Goal: Transaction & Acquisition: Purchase product/service

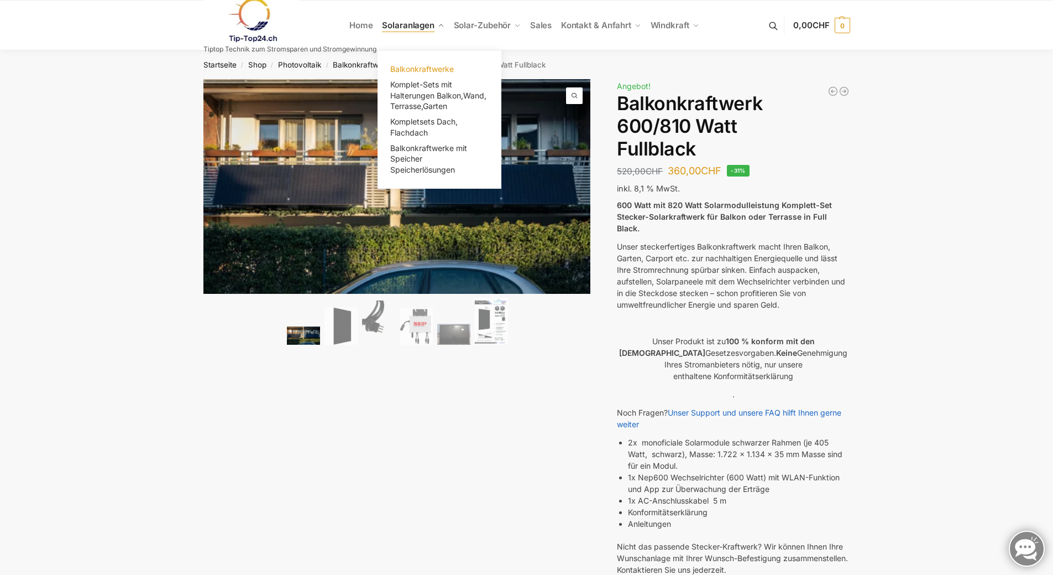
click at [438, 70] on span "Balkonkraftwerke" at bounding box center [422, 68] width 64 height 9
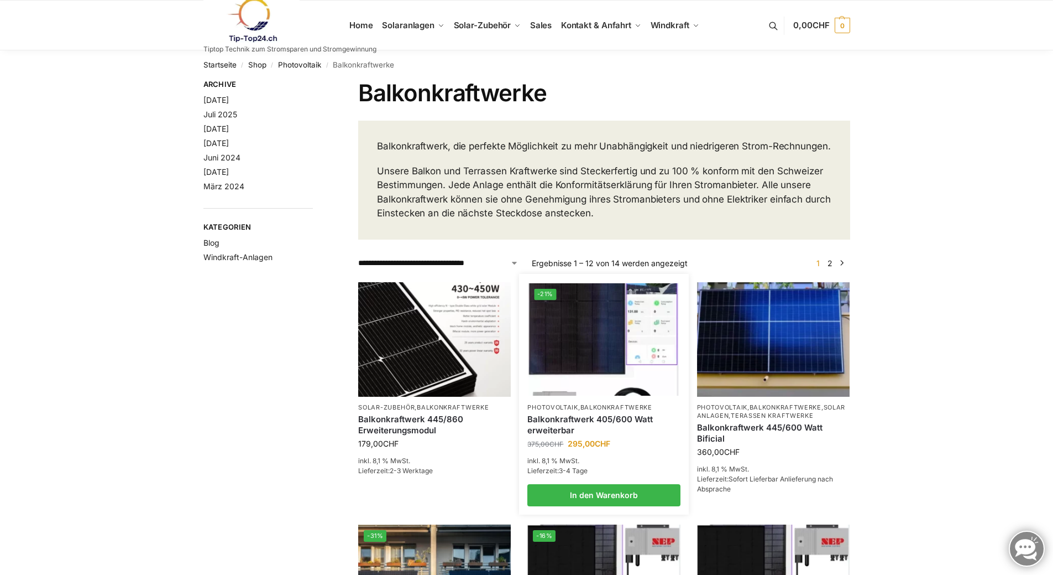
click at [648, 349] on img at bounding box center [604, 339] width 150 height 112
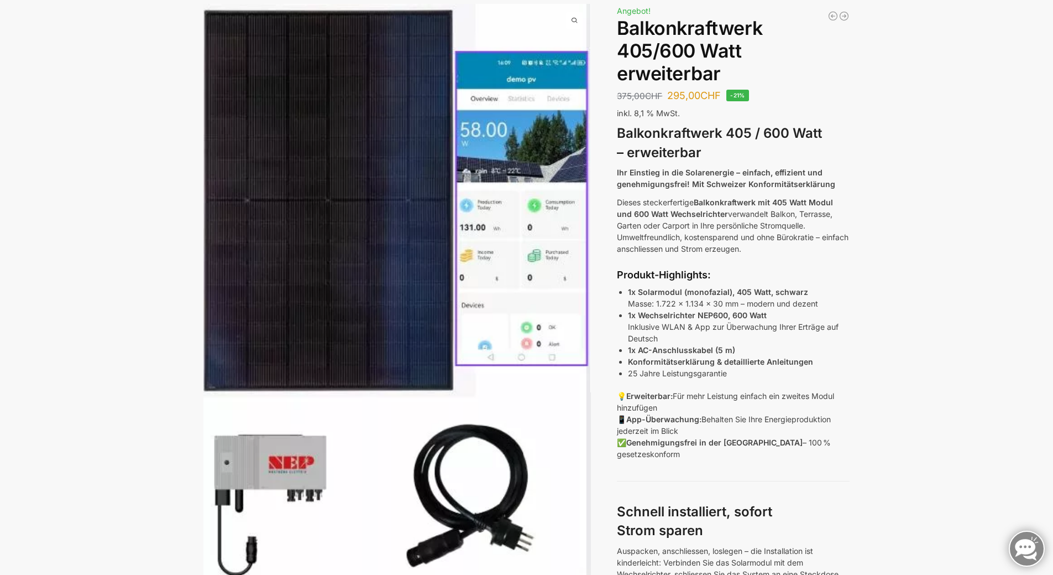
scroll to position [55, 0]
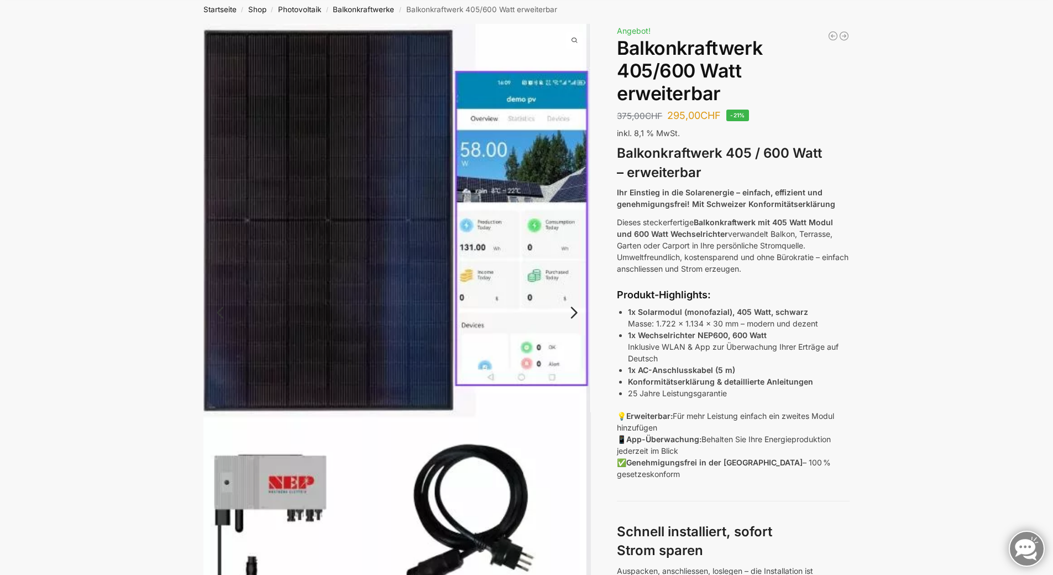
click at [576, 312] on link "Next" at bounding box center [572, 317] width 37 height 11
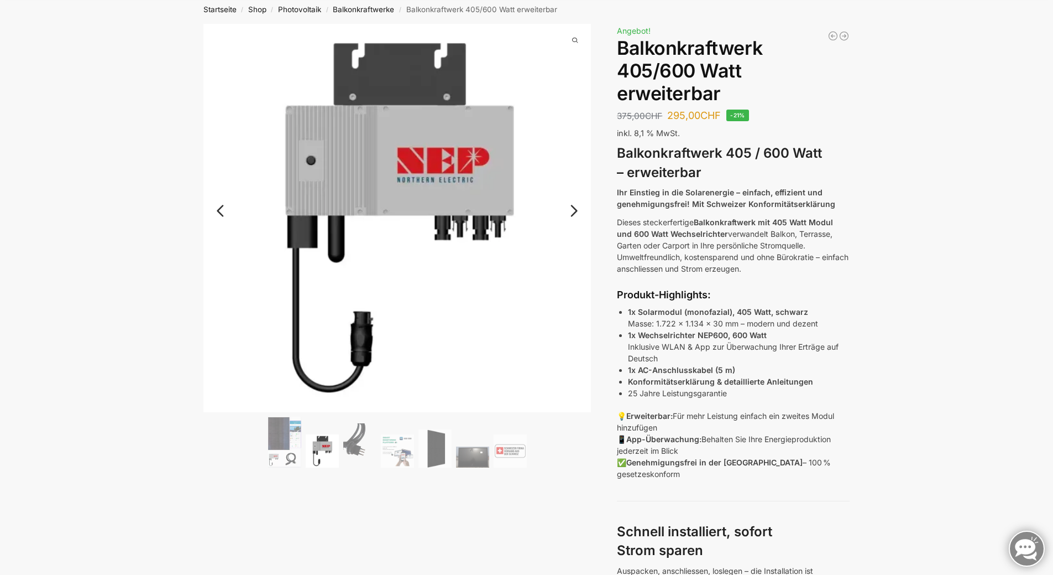
click at [571, 211] on link "Next" at bounding box center [572, 216] width 37 height 11
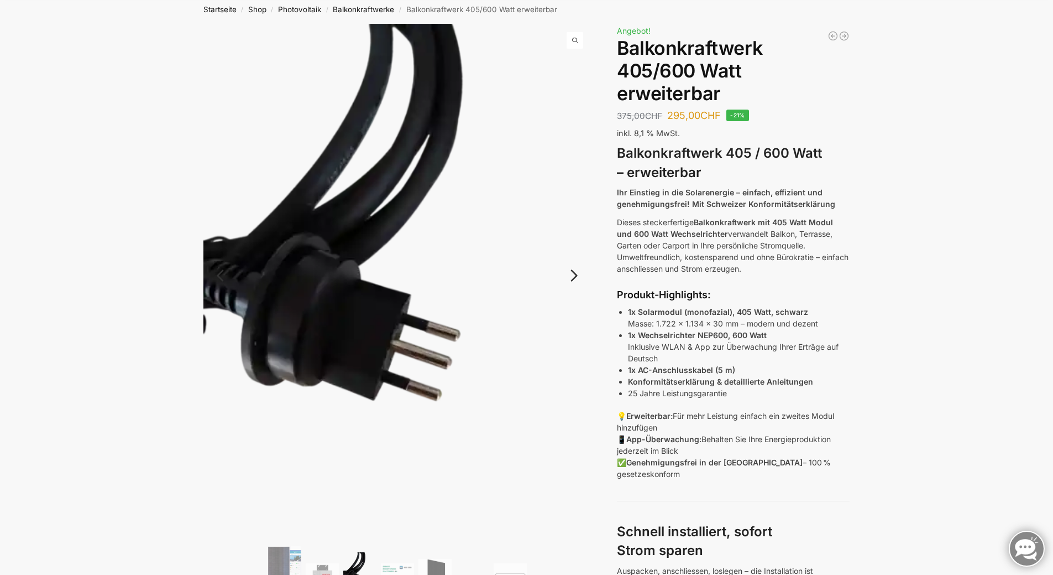
click at [573, 275] on link "Next" at bounding box center [572, 280] width 37 height 11
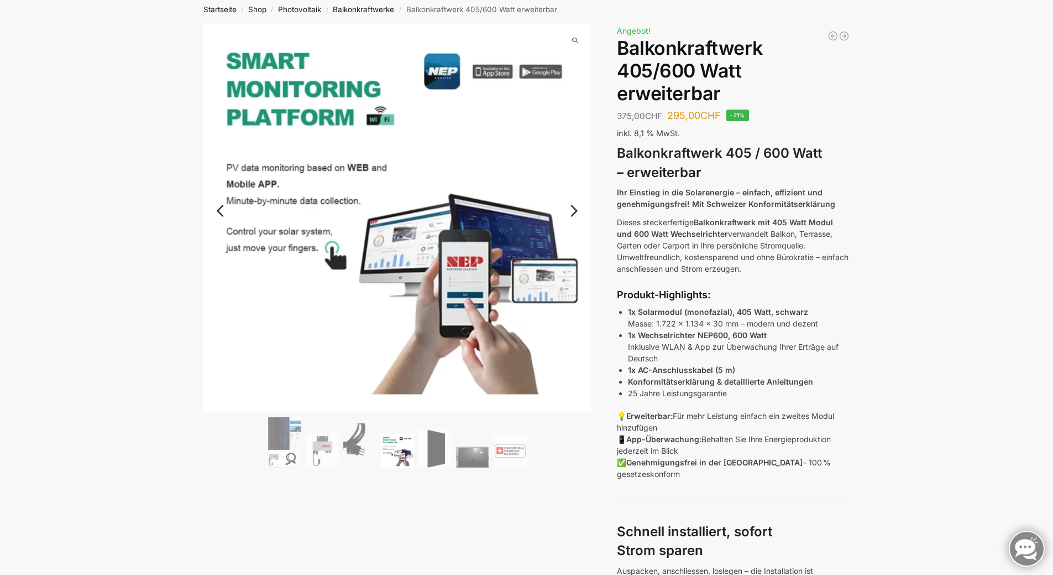
click at [576, 211] on link "Next" at bounding box center [572, 216] width 37 height 11
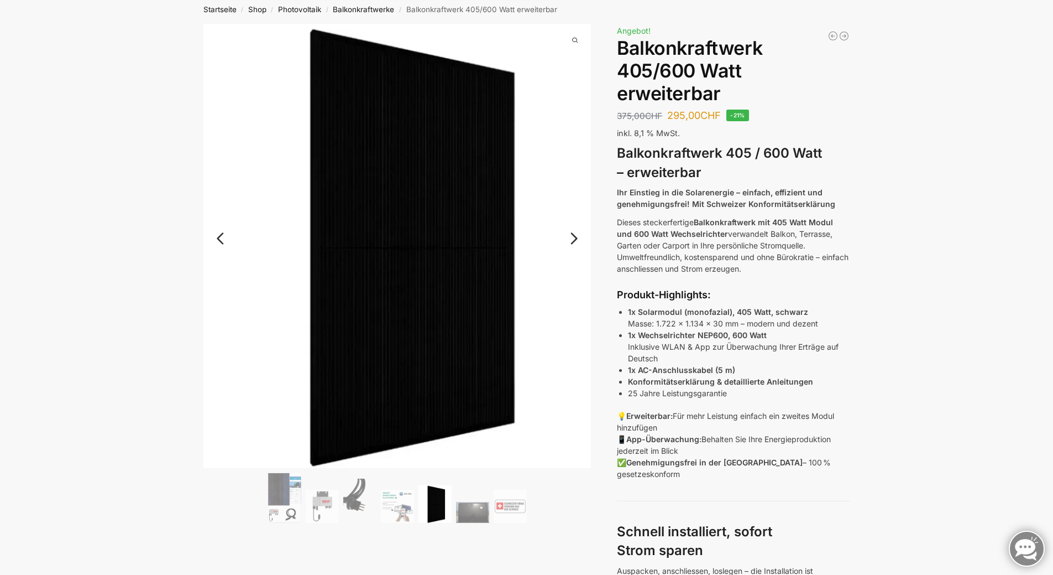
click at [574, 238] on link "Next" at bounding box center [572, 243] width 37 height 11
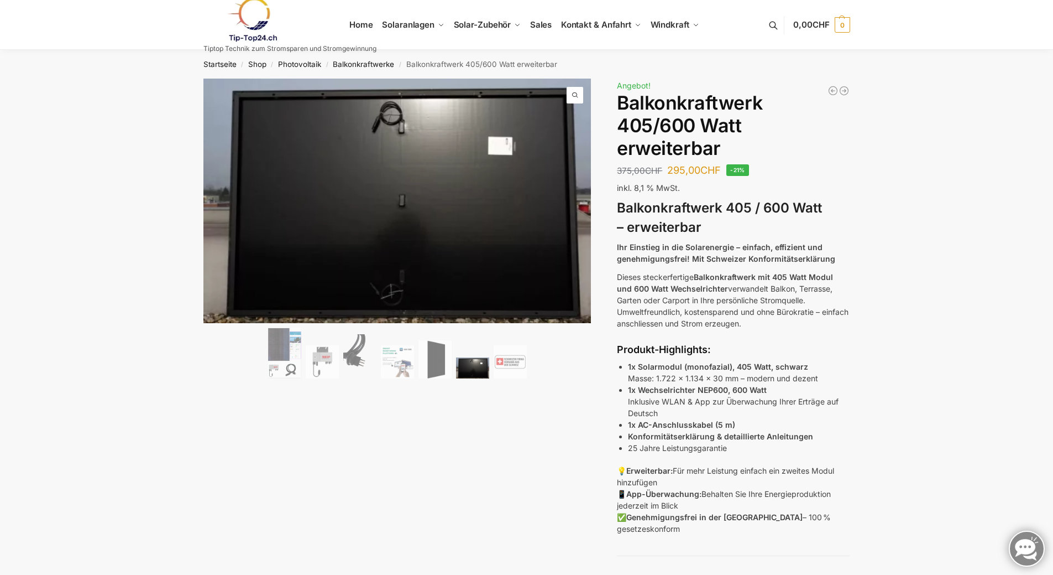
scroll to position [0, 0]
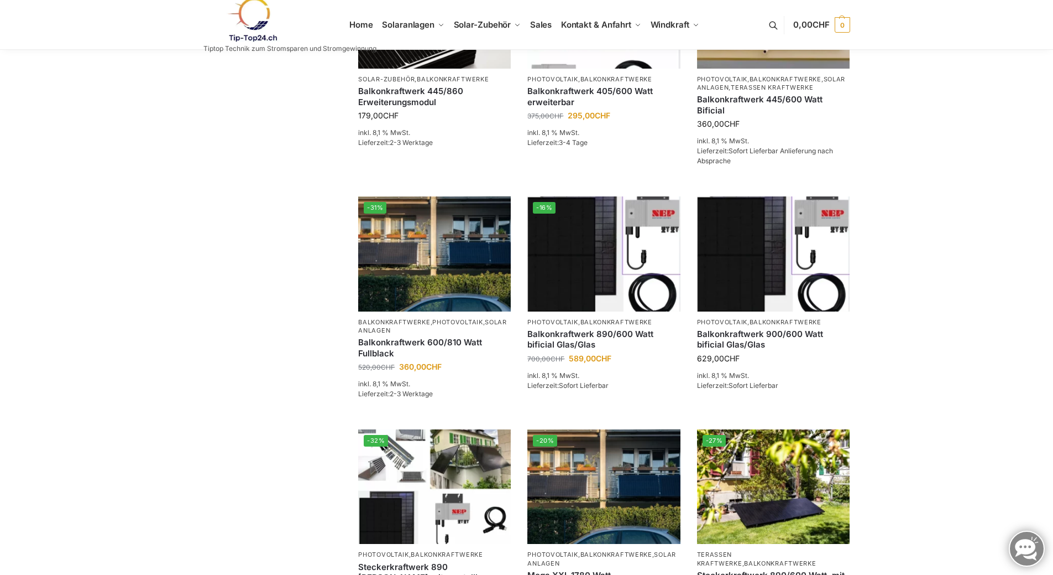
scroll to position [332, 0]
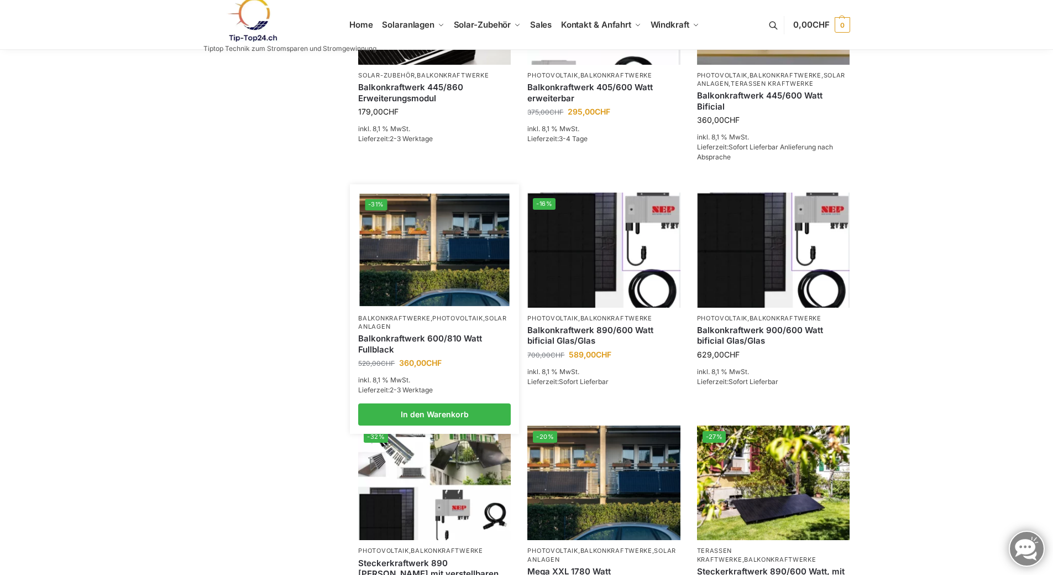
click at [411, 299] on img at bounding box center [435, 250] width 150 height 112
